Goal: Information Seeking & Learning: Learn about a topic

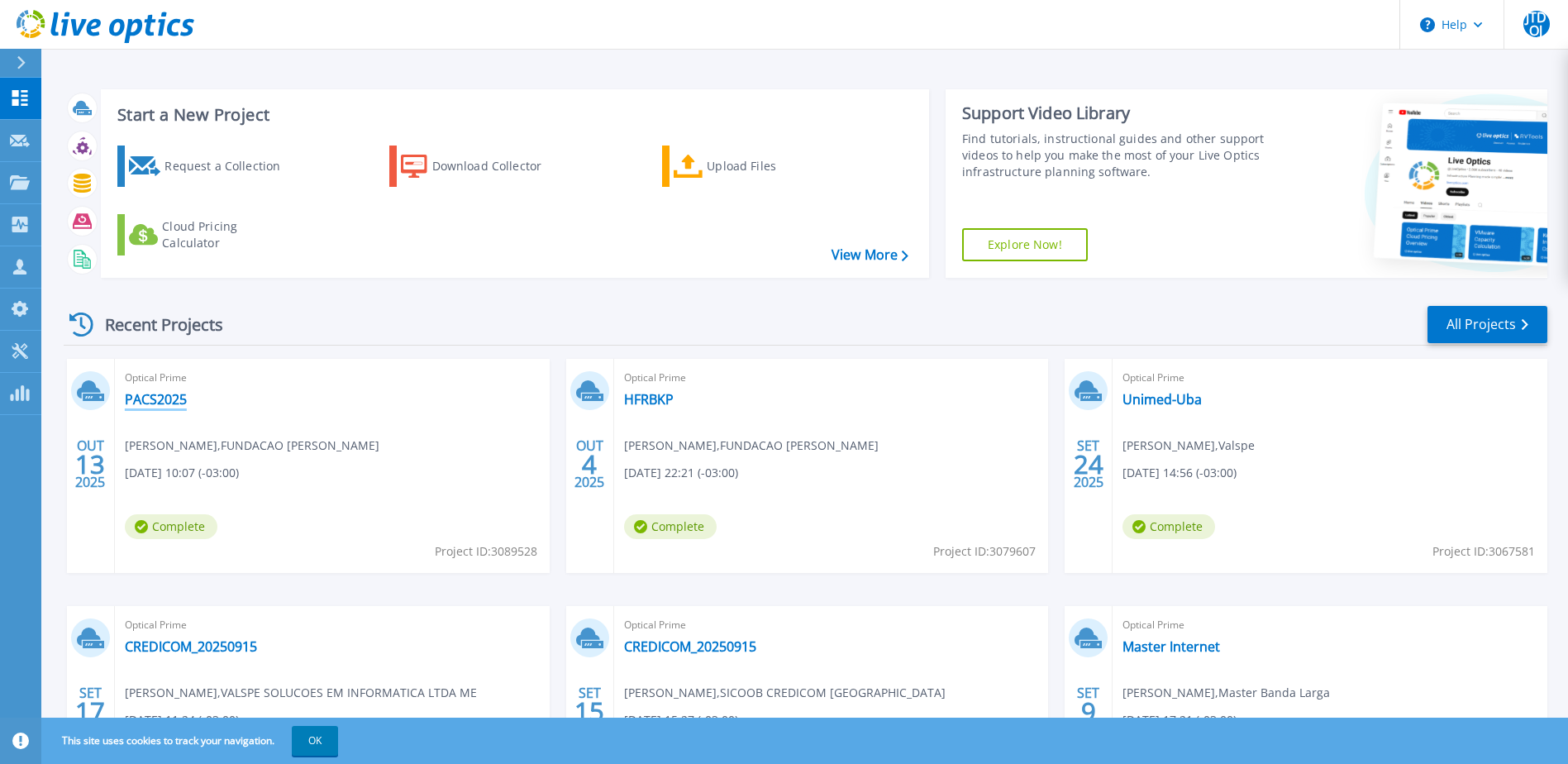
click at [170, 396] on link "PACS2025" at bounding box center [155, 399] width 62 height 17
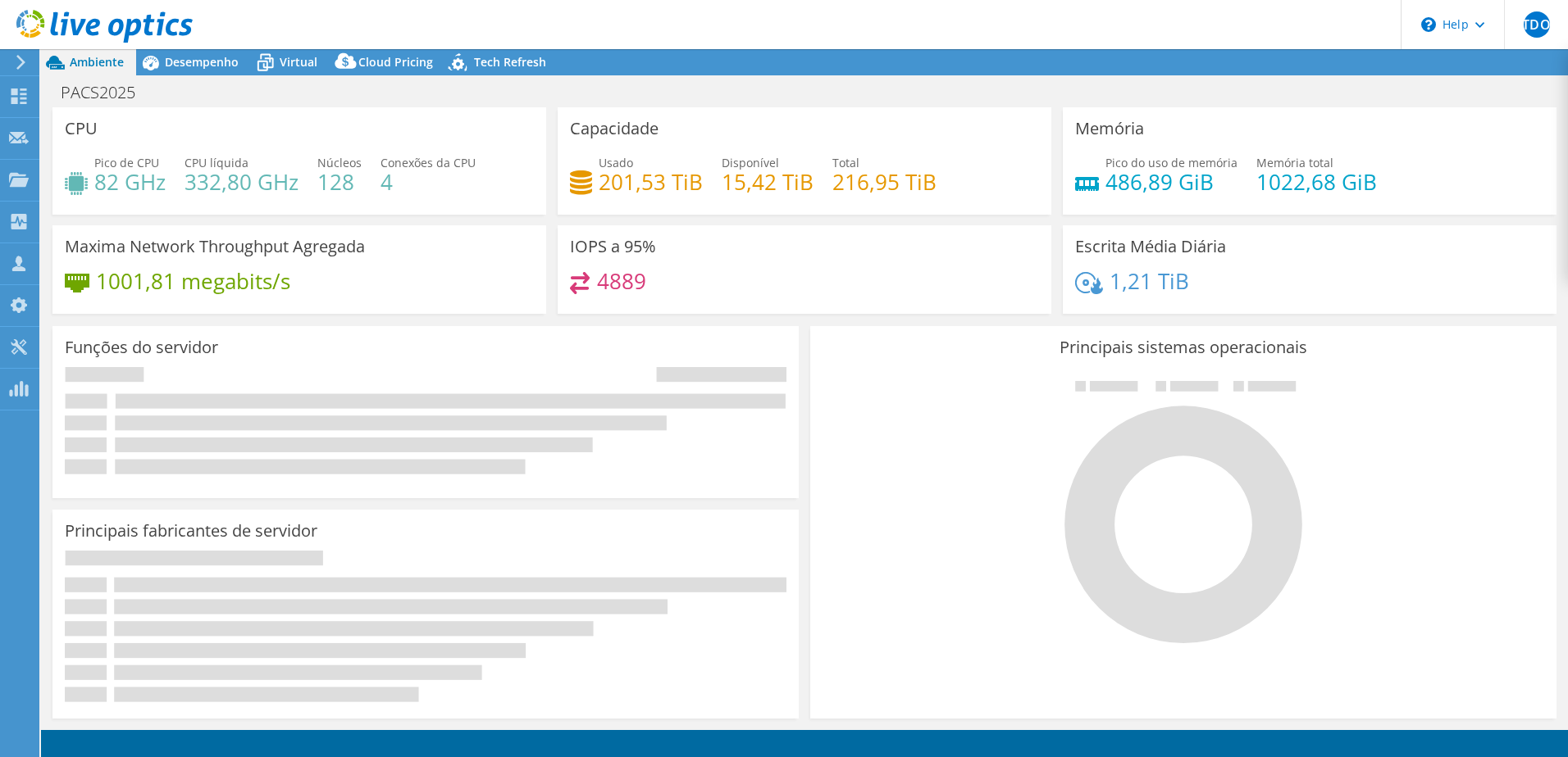
select select "USD"
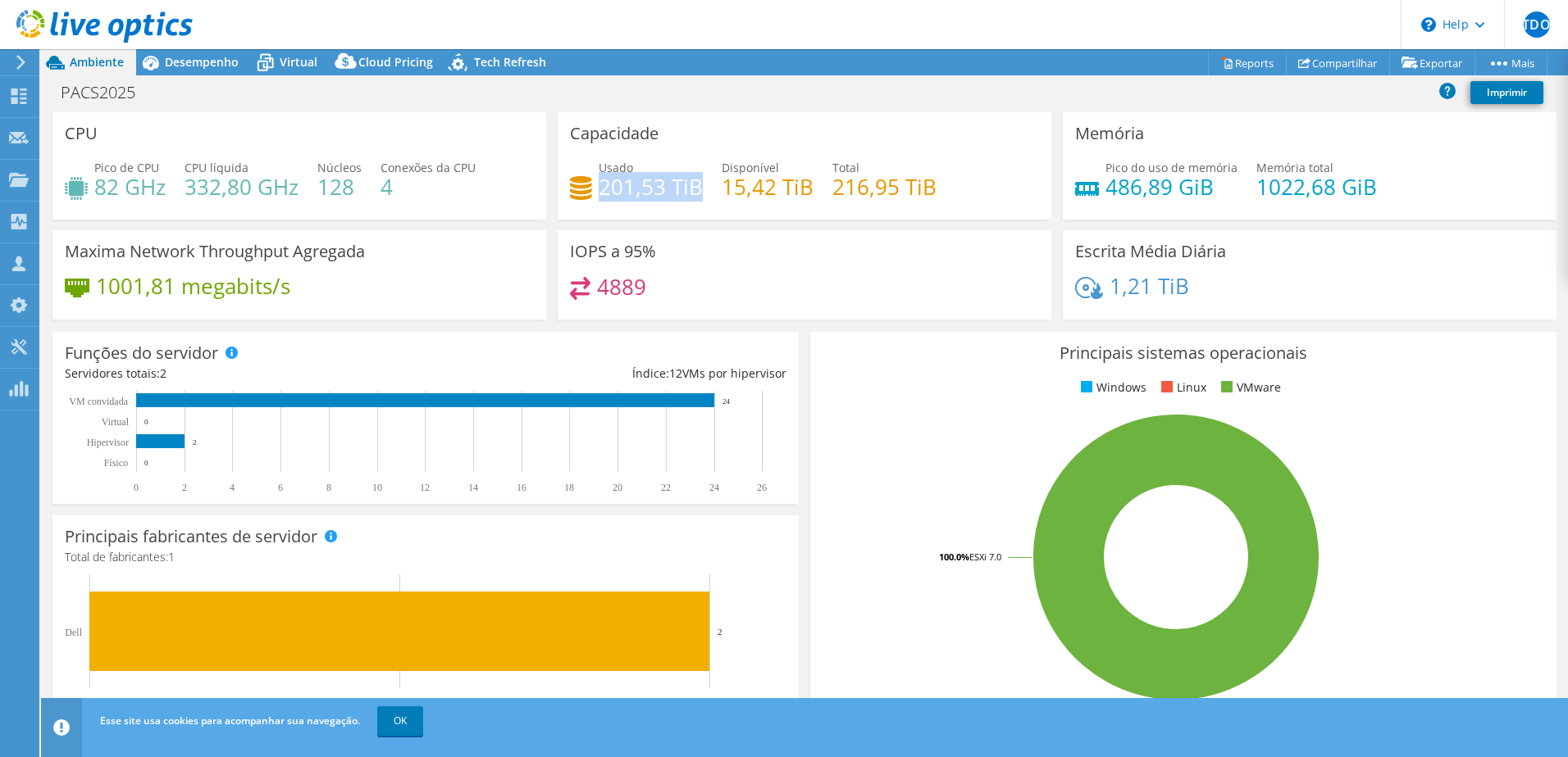
drag, startPoint x: 597, startPoint y: 189, endPoint x: 694, endPoint y: 192, distance: 97.0
click at [694, 192] on h4 "201,53 TiB" at bounding box center [650, 187] width 104 height 18
click at [187, 61] on span "Desempenho" at bounding box center [202, 62] width 74 height 16
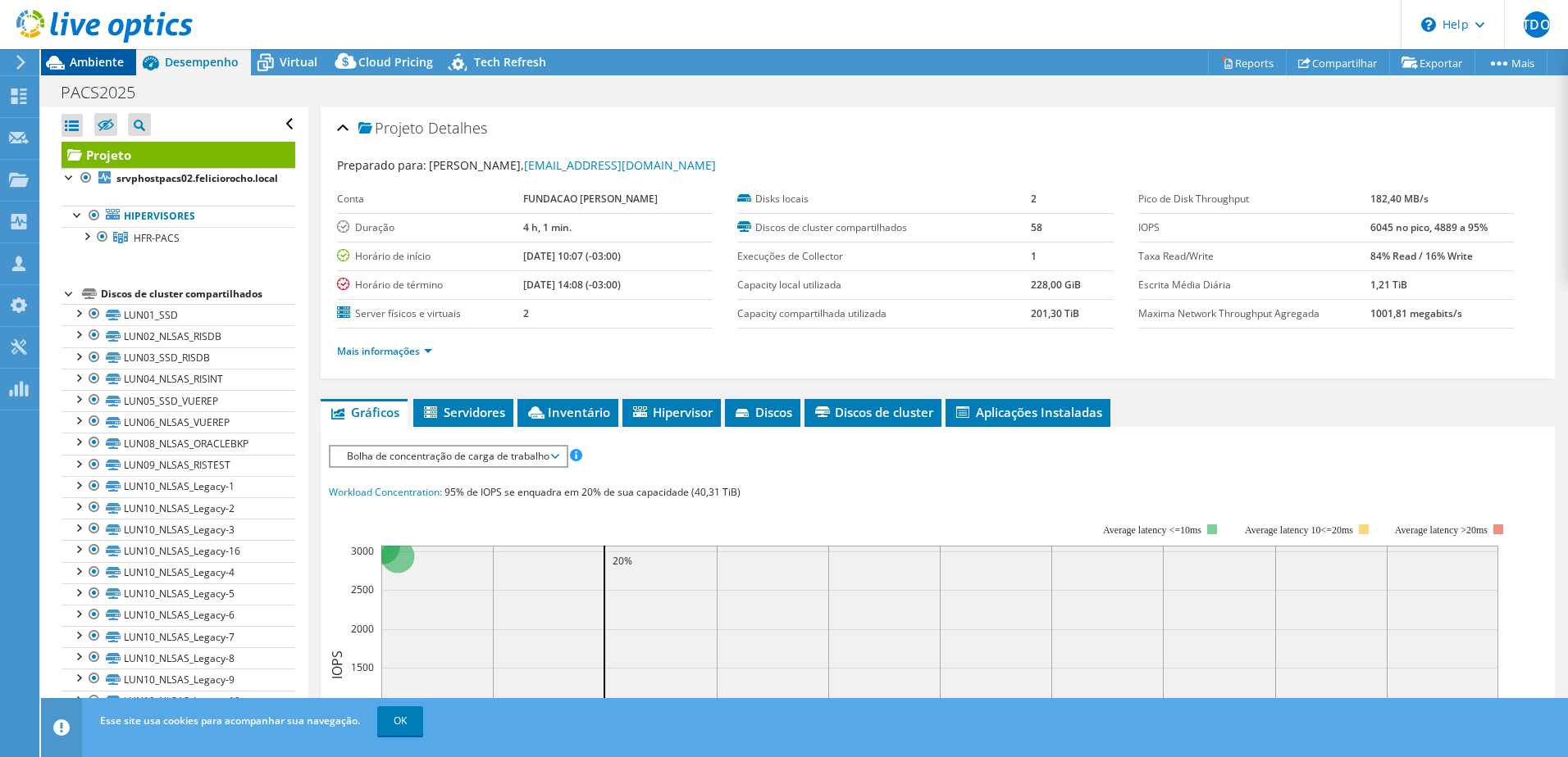
click at [77, 60] on span "Ambiente" at bounding box center [97, 62] width 54 height 16
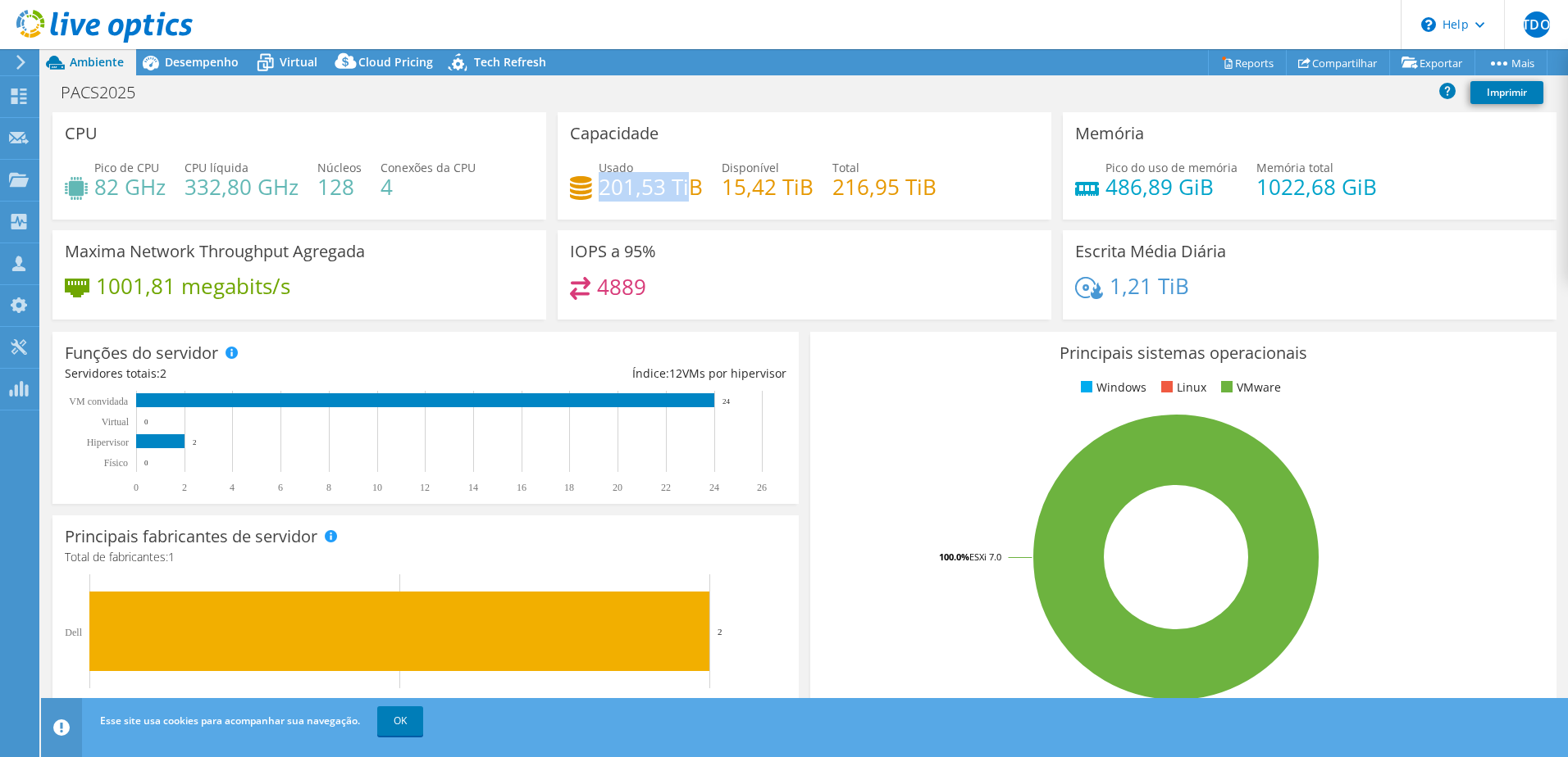
drag, startPoint x: 600, startPoint y: 190, endPoint x: 687, endPoint y: 191, distance: 87.0
click at [687, 191] on h4 "201,53 TiB" at bounding box center [650, 187] width 104 height 18
click at [606, 193] on h4 "201,53 TiB" at bounding box center [650, 187] width 104 height 18
drag, startPoint x: 597, startPoint y: 190, endPoint x: 693, endPoint y: 190, distance: 96.0
click at [693, 190] on h4 "201,53 TiB" at bounding box center [650, 187] width 104 height 18
